Goal: Find contact information: Find contact information

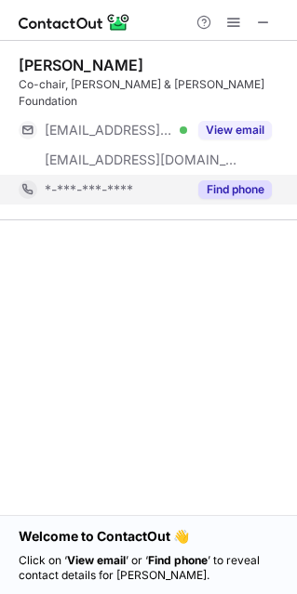
click at [241, 180] on button "Find phone" at bounding box center [234, 189] width 73 height 19
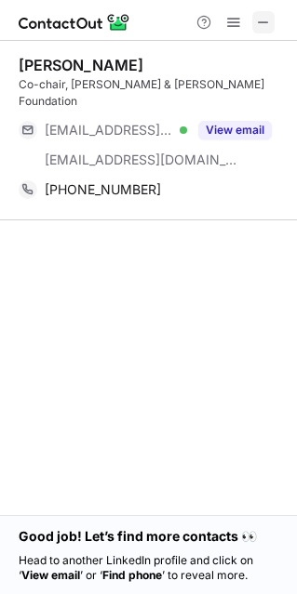
click at [266, 22] on span at bounding box center [263, 22] width 15 height 15
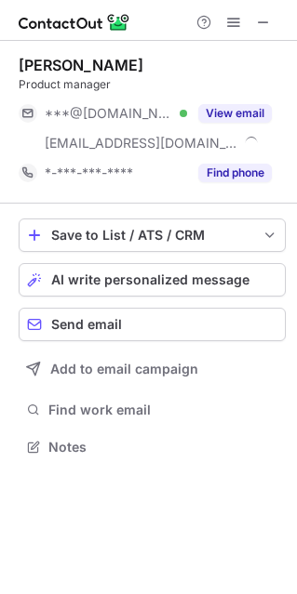
scroll to position [433, 297]
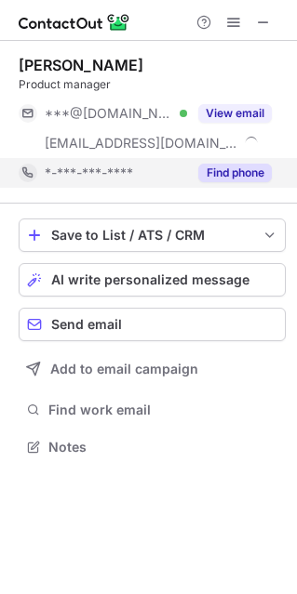
click at [212, 176] on button "Find phone" at bounding box center [234, 173] width 73 height 19
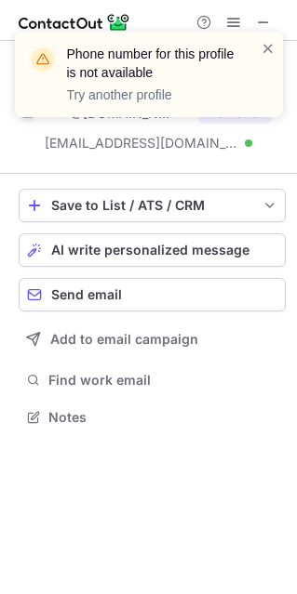
scroll to position [403, 297]
click at [265, 46] on span at bounding box center [267, 48] width 15 height 19
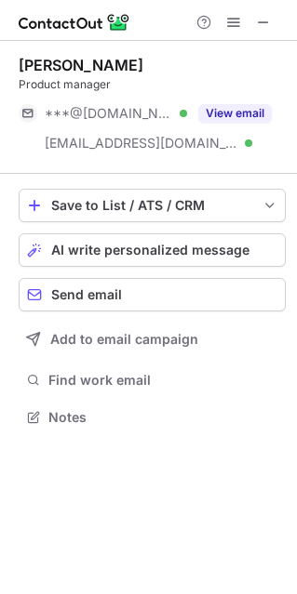
click at [262, 20] on div "Phone number for this profile is not available Try another profile" at bounding box center [148, 31] width 297 height 37
click at [262, 24] on span at bounding box center [263, 22] width 15 height 15
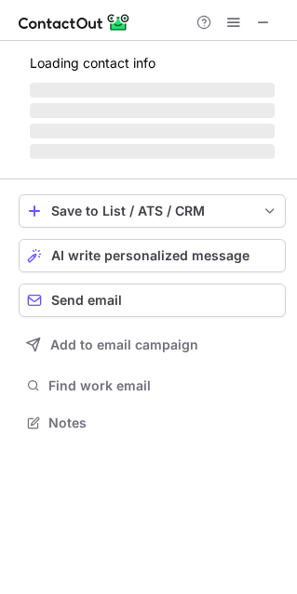
scroll to position [420, 297]
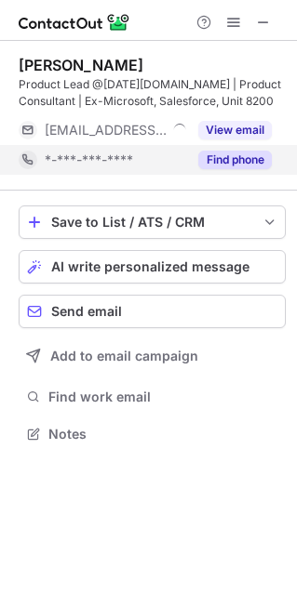
click at [214, 159] on button "Find phone" at bounding box center [234, 160] width 73 height 19
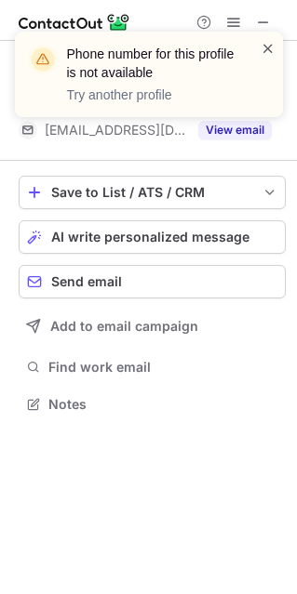
scroll to position [390, 297]
click at [269, 45] on span at bounding box center [267, 48] width 15 height 19
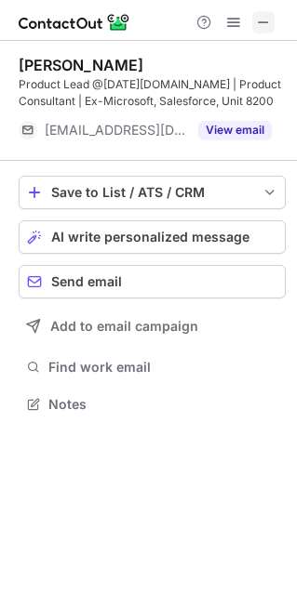
click at [265, 17] on span at bounding box center [263, 22] width 15 height 15
